Goal: Information Seeking & Learning: Learn about a topic

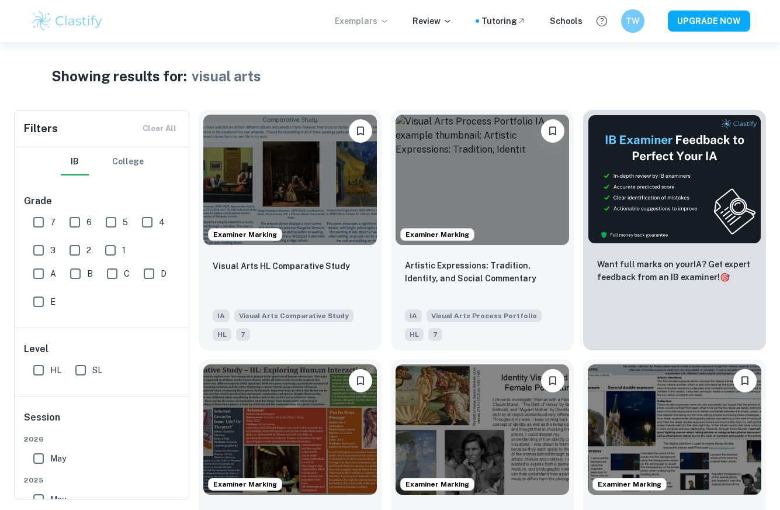
click at [372, 16] on p "Exemplars" at bounding box center [362, 21] width 54 height 13
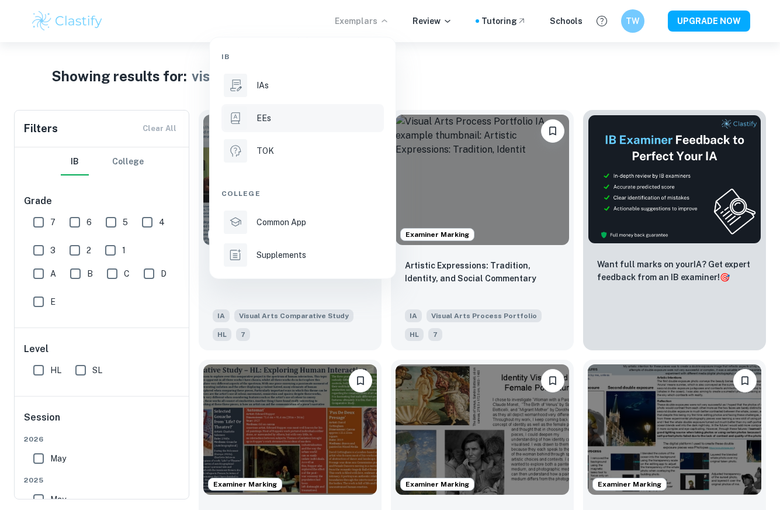
click at [272, 113] on div "EEs" at bounding box center [319, 118] width 125 height 13
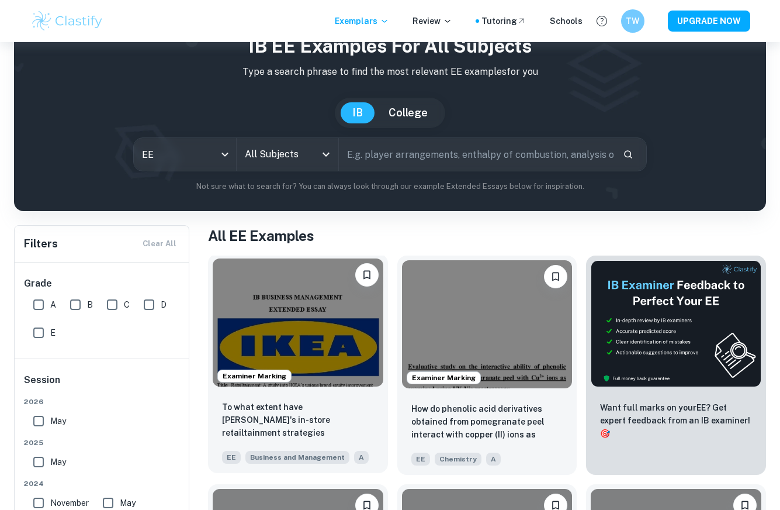
scroll to position [57, 0]
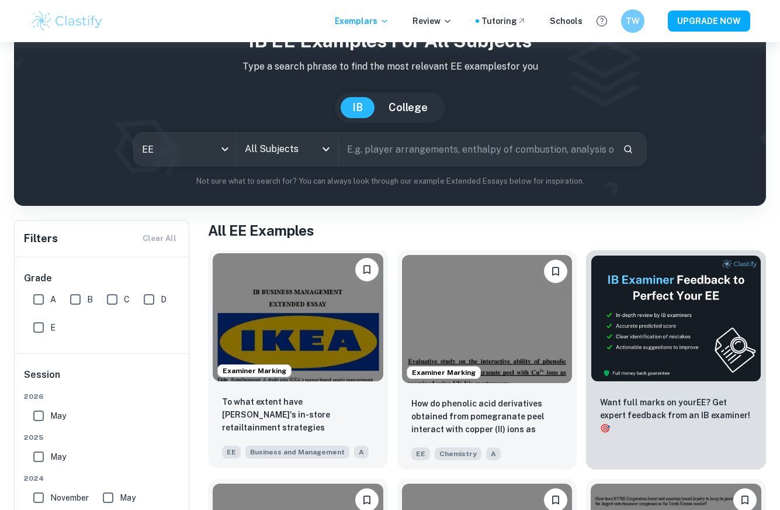
click at [324, 308] on img at bounding box center [298, 317] width 171 height 128
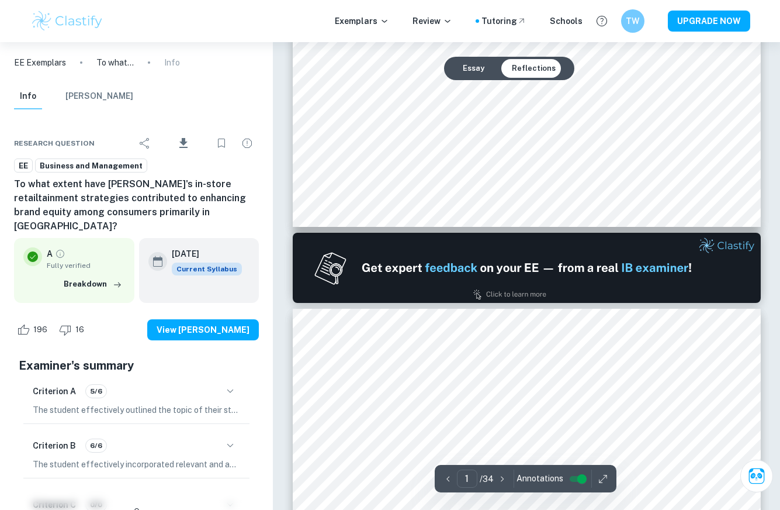
type input "2"
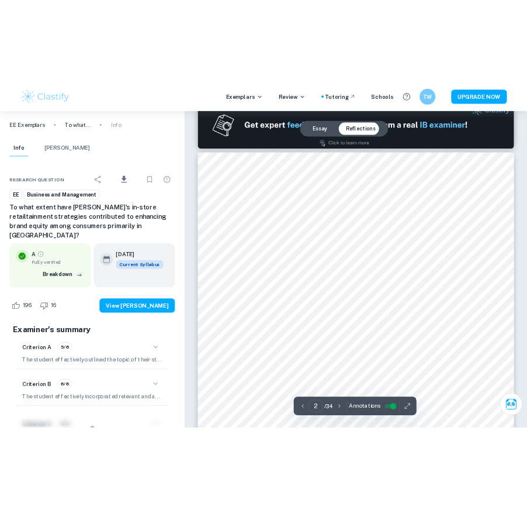
scroll to position [695, 0]
